Goal: Transaction & Acquisition: Purchase product/service

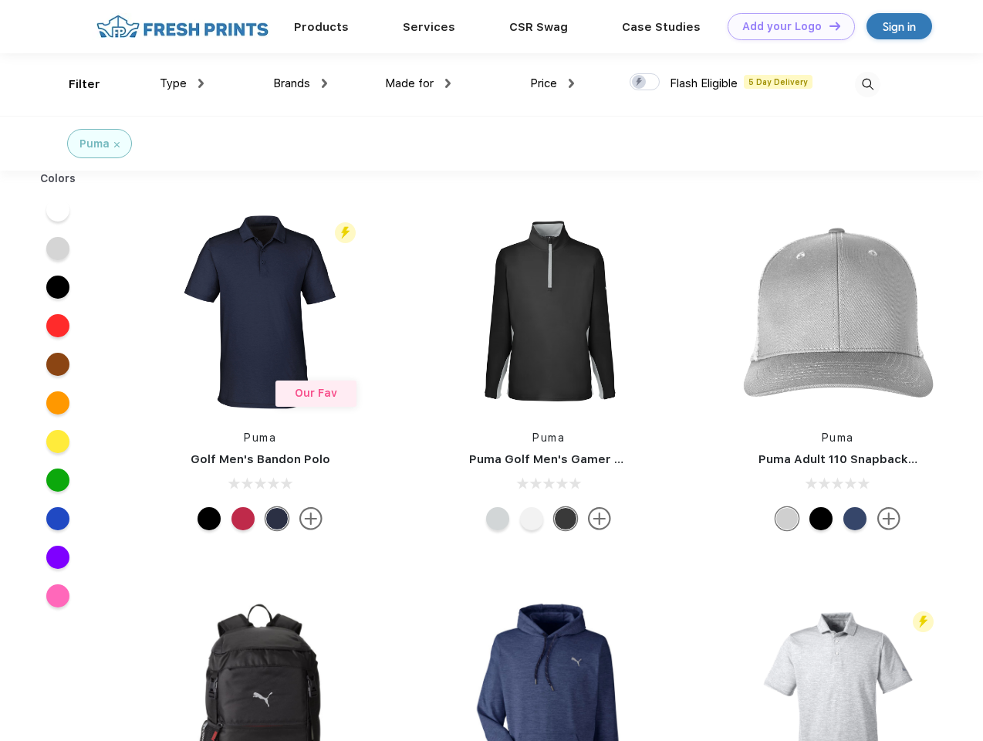
click at [786, 26] on link "Add your Logo Design Tool" at bounding box center [791, 26] width 127 height 27
click at [0, 0] on div "Design Tool" at bounding box center [0, 0] width 0 height 0
click at [828, 25] on link "Add your Logo Design Tool" at bounding box center [791, 26] width 127 height 27
click at [74, 84] on div "Filter" at bounding box center [85, 85] width 32 height 18
click at [182, 83] on span "Type" at bounding box center [173, 83] width 27 height 14
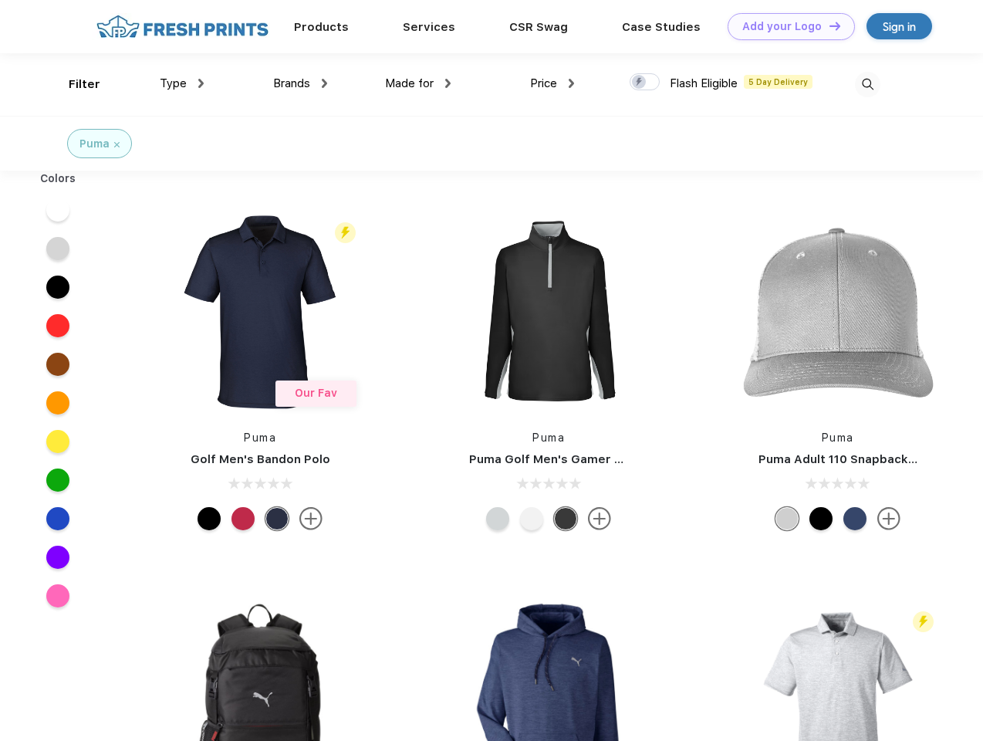
click at [300, 83] on span "Brands" at bounding box center [291, 83] width 37 height 14
click at [418, 83] on span "Made for" at bounding box center [409, 83] width 49 height 14
click at [552, 83] on span "Price" at bounding box center [543, 83] width 27 height 14
click at [645, 83] on div at bounding box center [645, 81] width 30 height 17
click at [640, 83] on input "checkbox" at bounding box center [635, 78] width 10 height 10
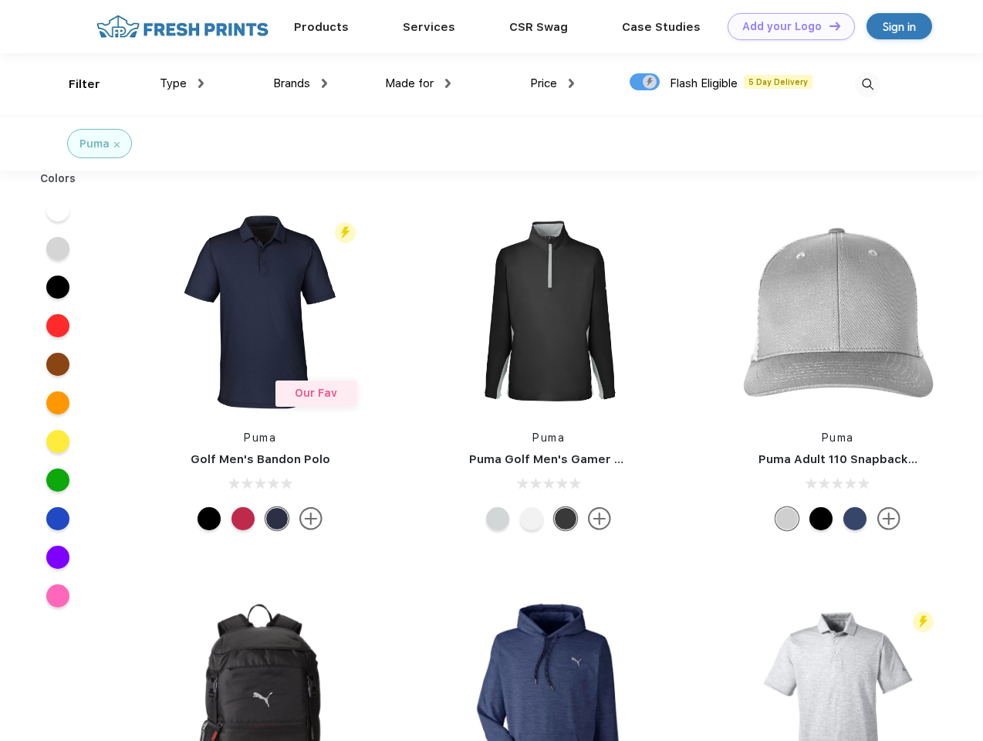
click at [867, 84] on img at bounding box center [867, 84] width 25 height 25
